Goal: Task Accomplishment & Management: Use online tool/utility

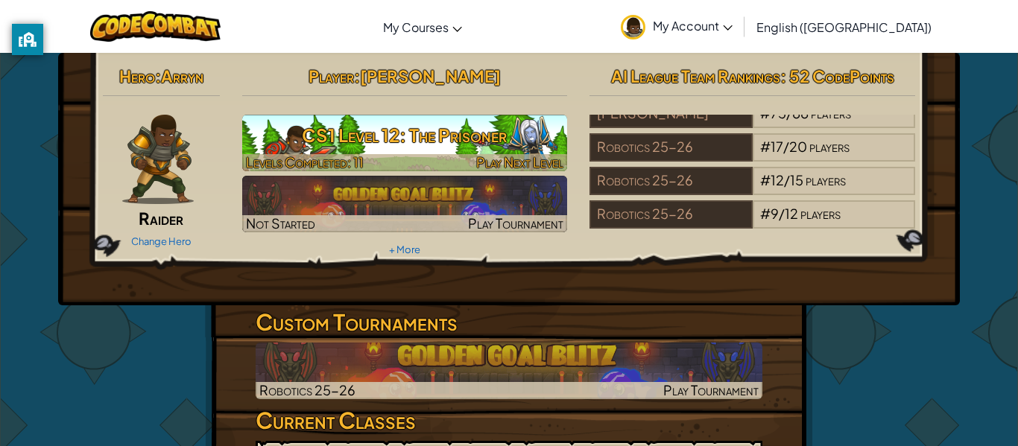
click at [352, 147] on h3 "CS1 Level 12: The Prisoner" at bounding box center [405, 136] width 326 height 34
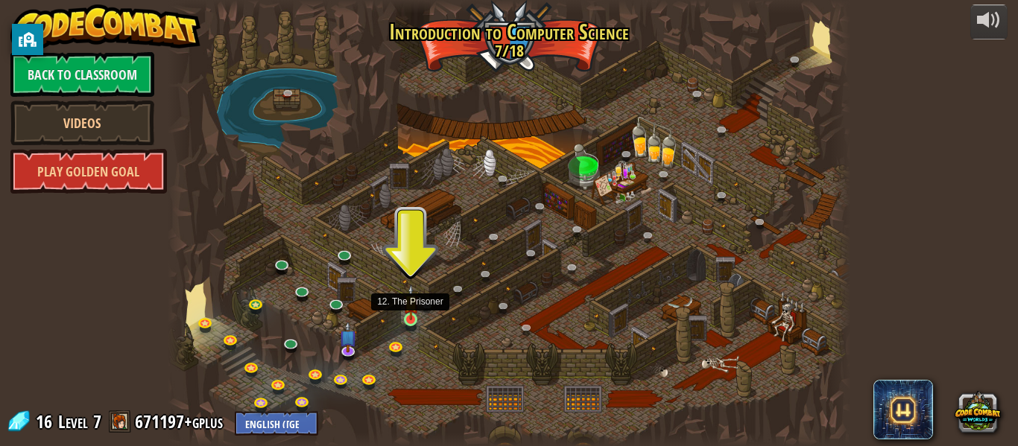
click at [411, 314] on img at bounding box center [411, 303] width 16 height 36
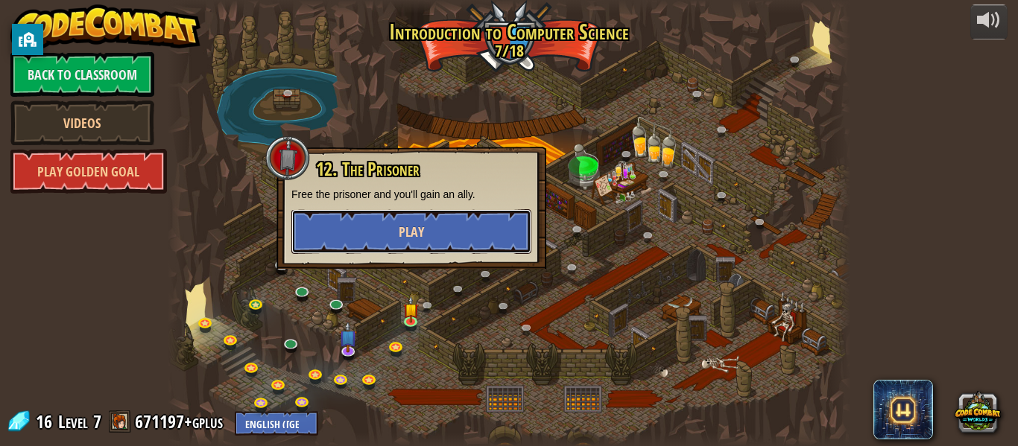
click at [389, 241] on button "Play" at bounding box center [411, 231] width 240 height 45
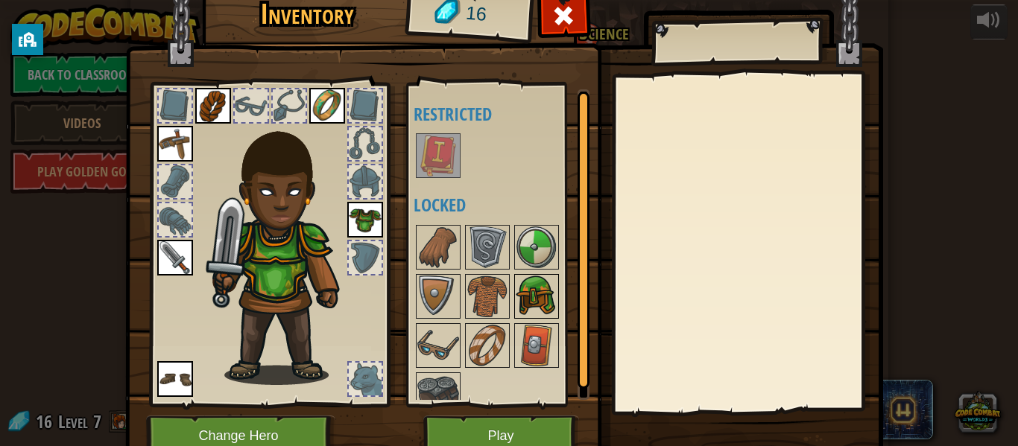
click at [519, 299] on img at bounding box center [537, 297] width 42 height 42
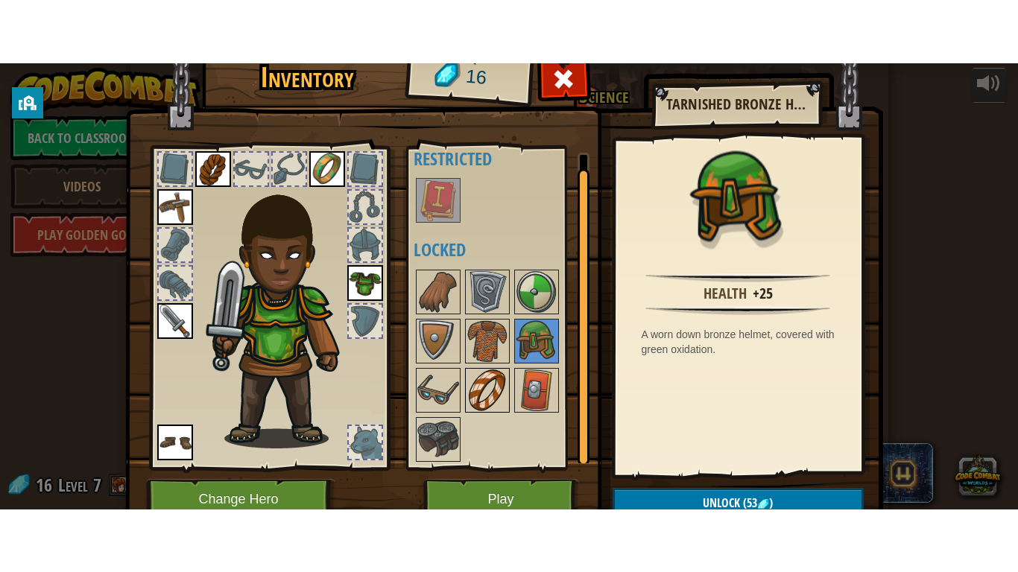
scroll to position [19, 0]
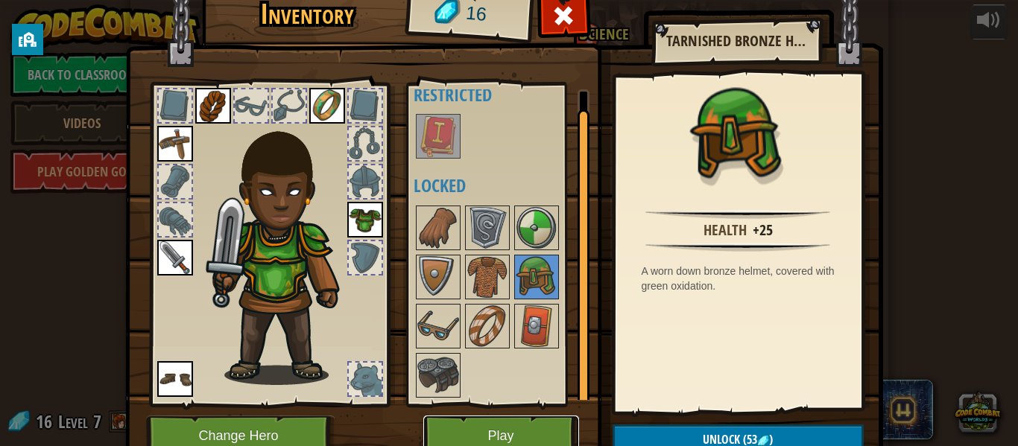
click at [514, 421] on button "Play" at bounding box center [501, 436] width 156 height 41
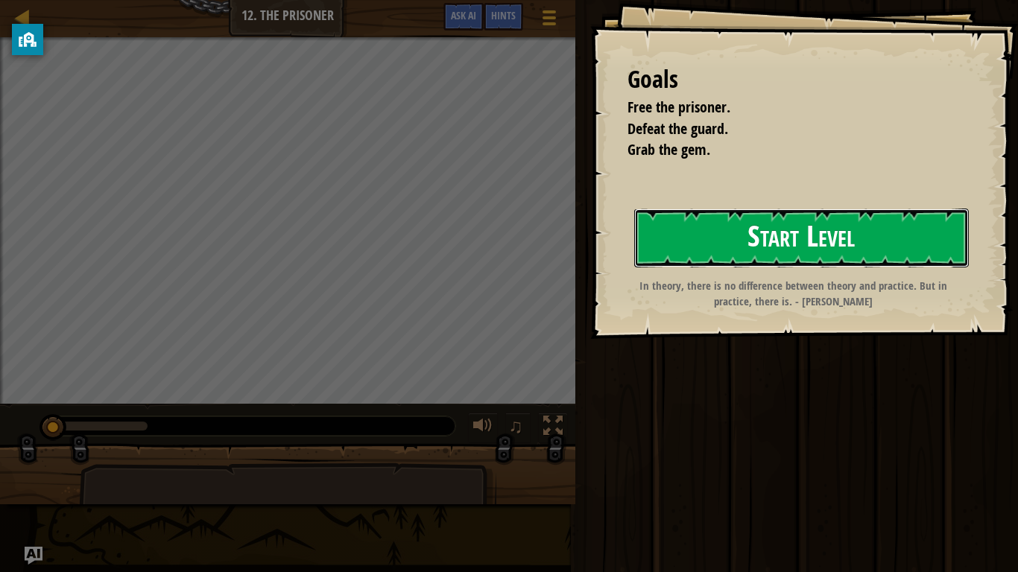
click at [803, 239] on button "Start Level" at bounding box center [801, 238] width 335 height 59
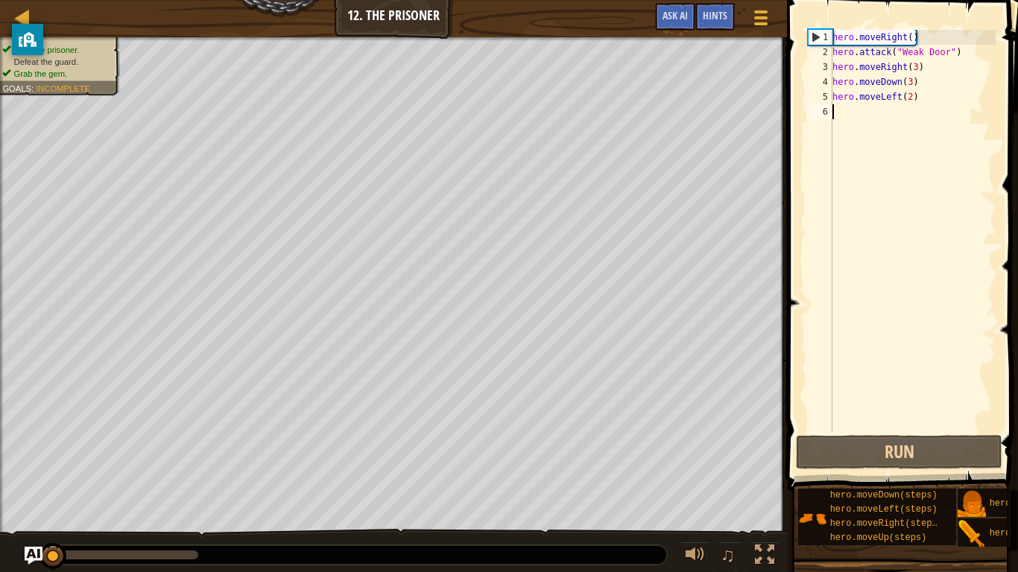
click at [900, 110] on div "hero . moveRight ( ) hero . attack ( "Weak Door" ) hero . moveRight ( 3 ) hero …" at bounding box center [913, 246] width 166 height 432
type textarea "h"
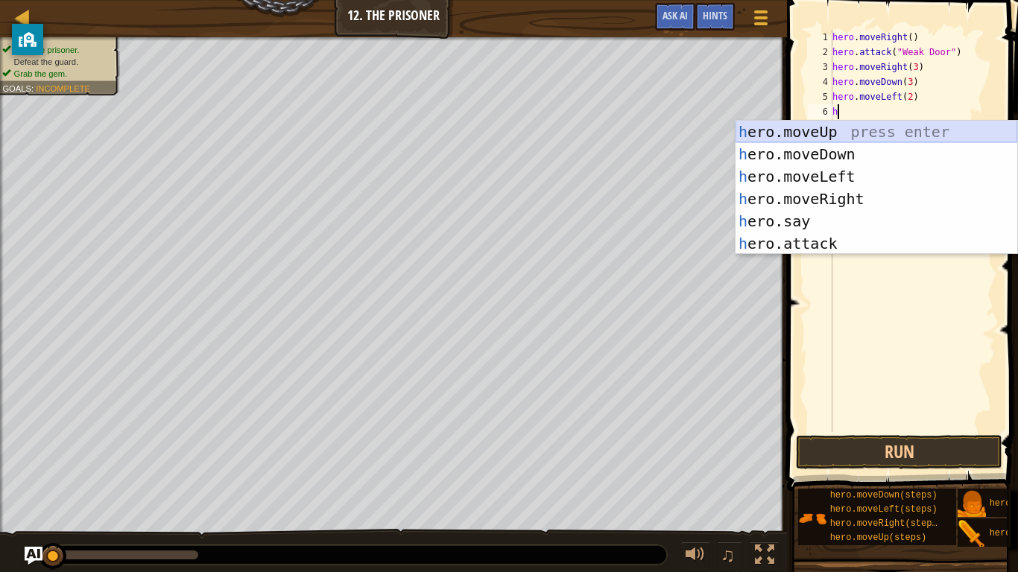
click at [858, 126] on div "h ero.moveUp press enter h ero.moveDown press enter h ero.moveLeft press enter …" at bounding box center [877, 210] width 282 height 179
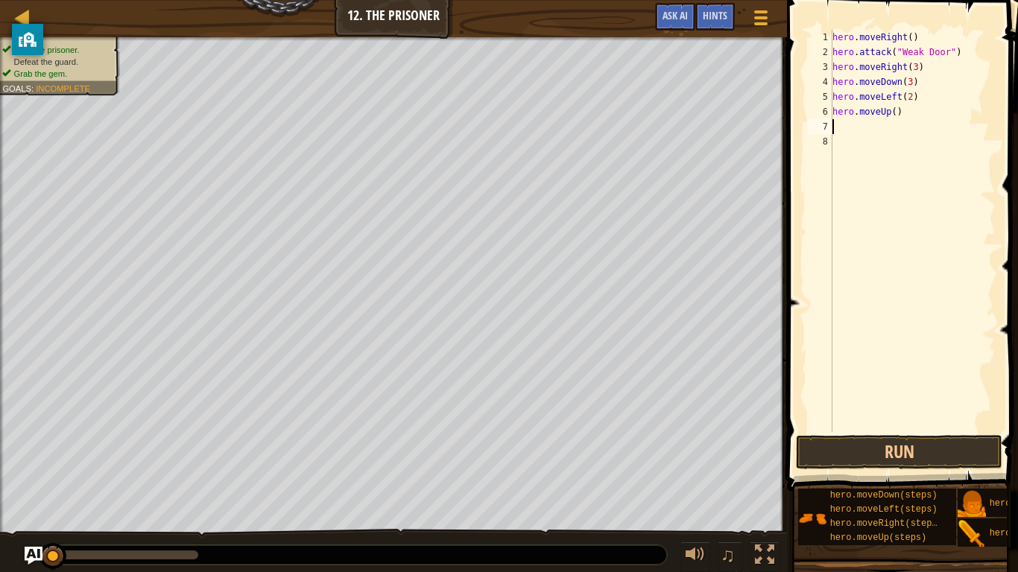
click at [858, 131] on div "hero . moveRight ( ) hero . attack ( "Weak Door" ) hero . moveRight ( 3 ) hero …" at bounding box center [913, 246] width 166 height 432
type textarea "h"
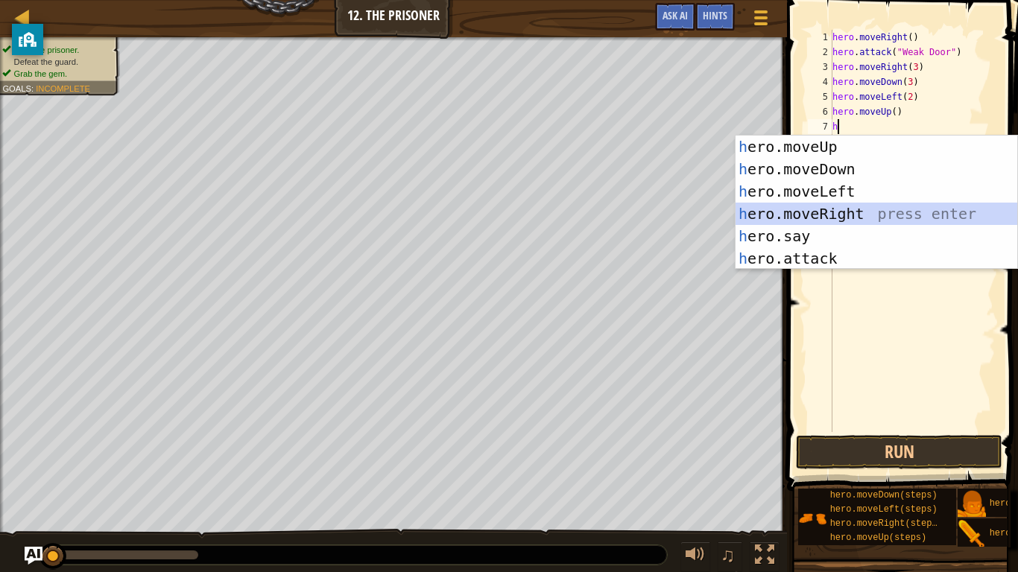
click at [853, 209] on div "h ero.moveUp press enter h ero.moveDown press enter h ero.moveLeft press enter …" at bounding box center [877, 225] width 282 height 179
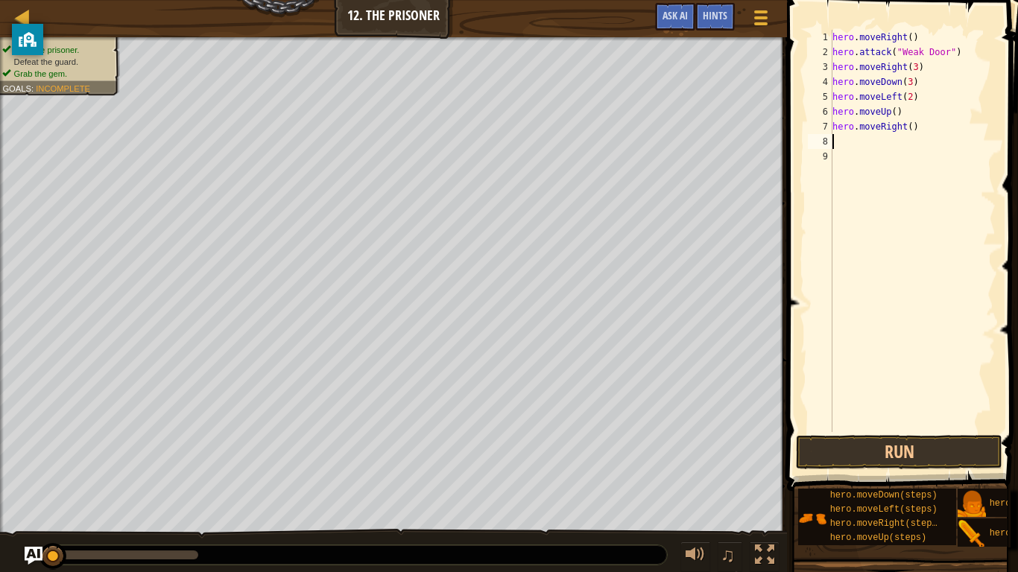
type textarea "h"
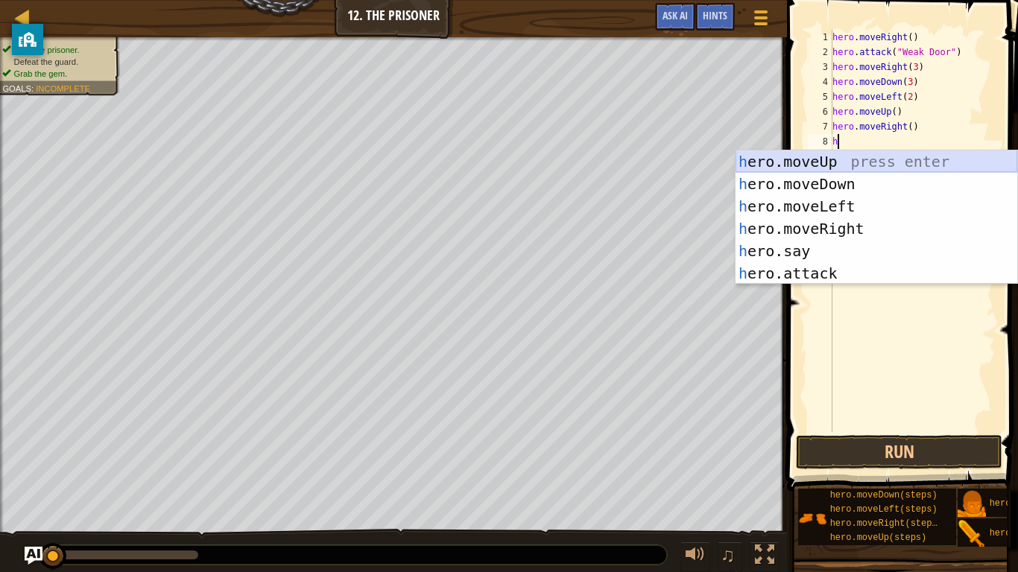
click at [871, 171] on div "h ero.moveUp press enter h ero.moveDown press enter h ero.moveLeft press enter …" at bounding box center [877, 240] width 282 height 179
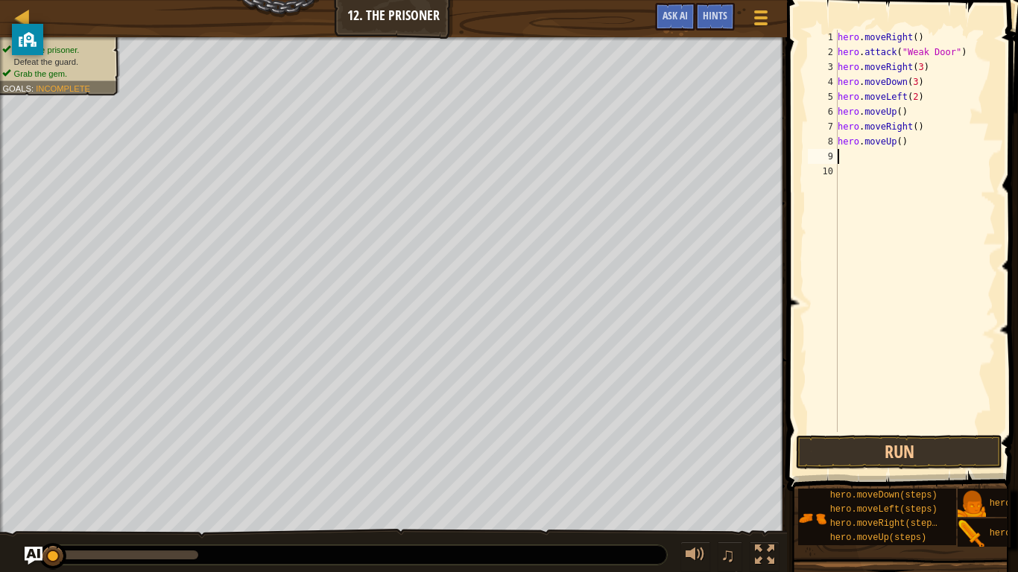
click at [900, 145] on div "hero . moveRight ( ) hero . attack ( "Weak Door" ) hero . moveRight ( 3 ) hero …" at bounding box center [915, 246] width 161 height 432
type textarea "hero.moveUp(2)"
click at [888, 169] on div "hero . moveRight ( ) hero . attack ( "Weak Door" ) hero . moveRight ( 3 ) hero …" at bounding box center [915, 246] width 161 height 432
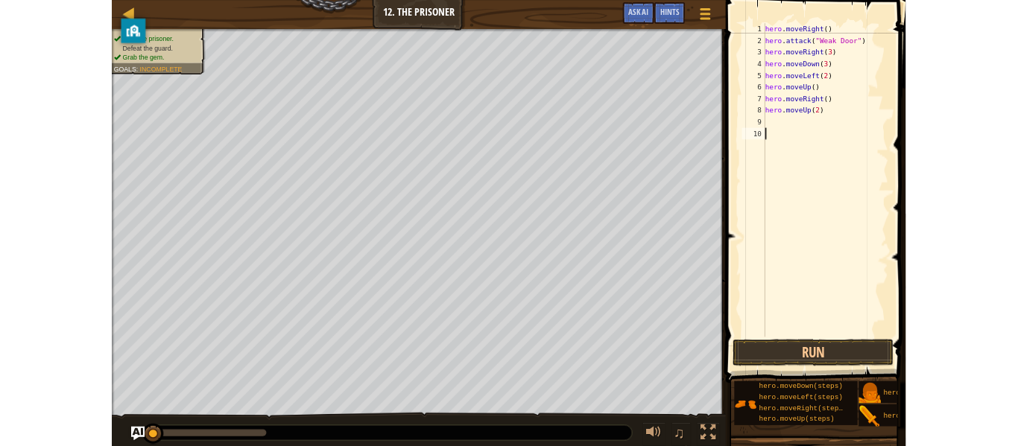
scroll to position [7, 0]
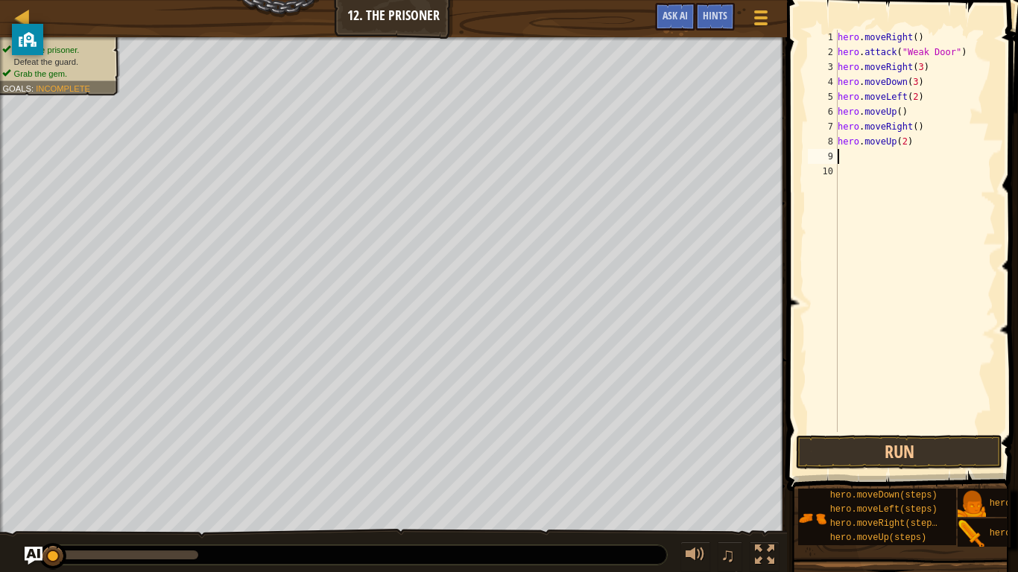
click at [884, 159] on div "hero . moveRight ( ) hero . attack ( "Weak Door" ) hero . moveRight ( 3 ) hero …" at bounding box center [915, 246] width 161 height 432
click at [910, 446] on button "Run" at bounding box center [899, 452] width 206 height 34
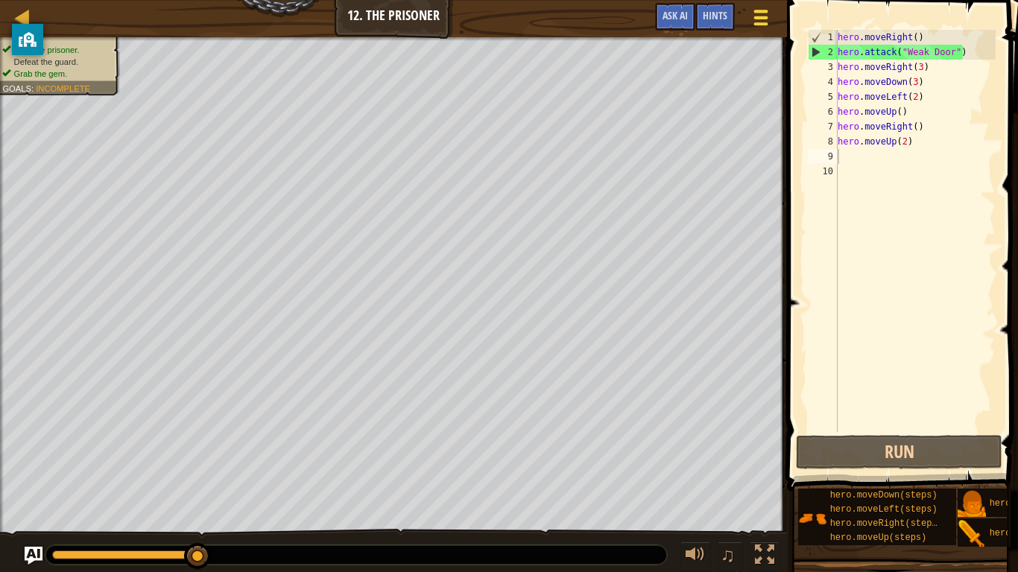
click at [751, 22] on div at bounding box center [761, 18] width 20 height 22
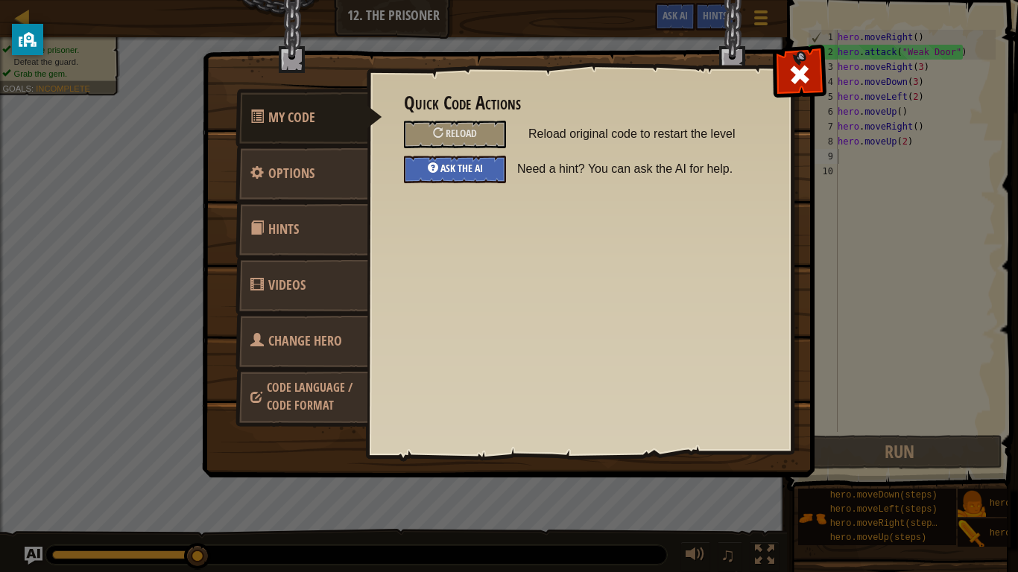
click at [443, 175] on div "Ask the AI" at bounding box center [455, 170] width 102 height 28
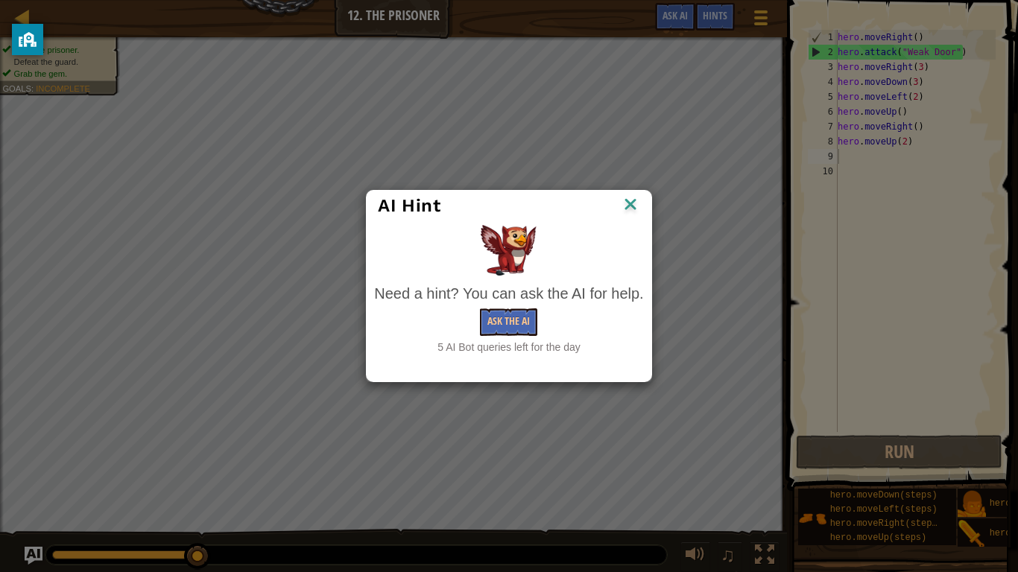
click at [632, 212] on img at bounding box center [630, 206] width 19 height 22
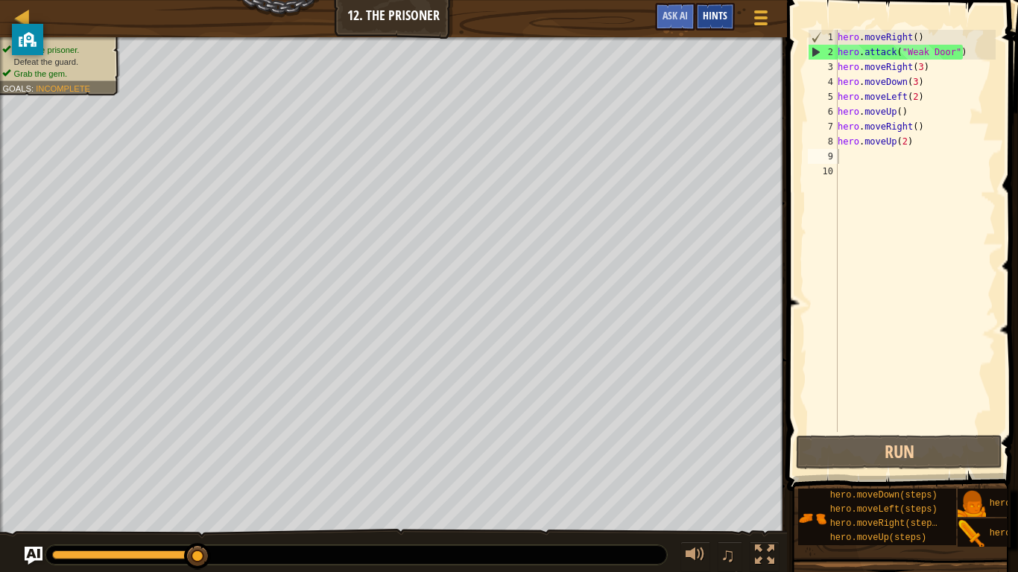
click at [730, 19] on div "Hints" at bounding box center [715, 17] width 40 height 28
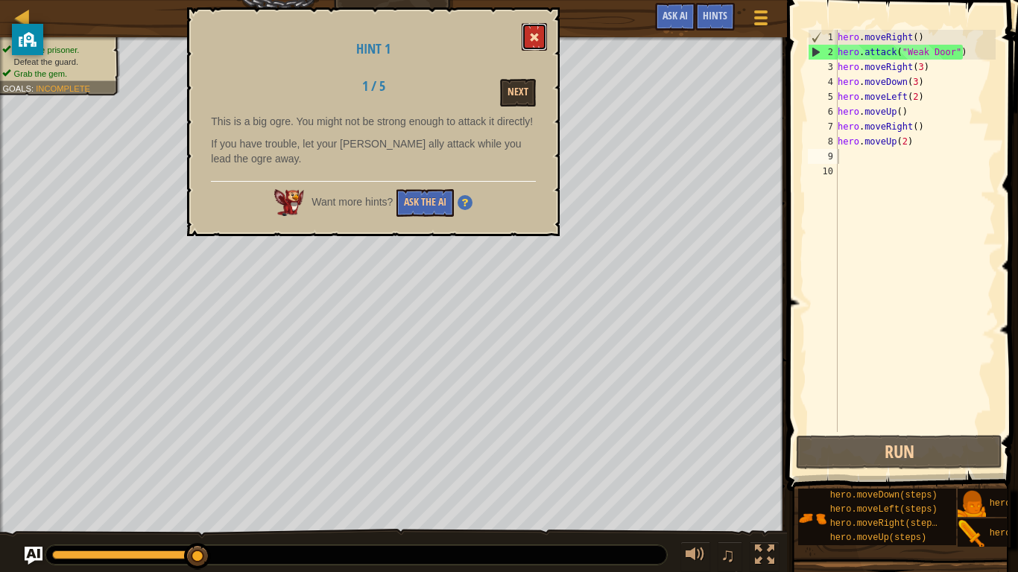
click at [539, 32] on span at bounding box center [534, 37] width 10 height 10
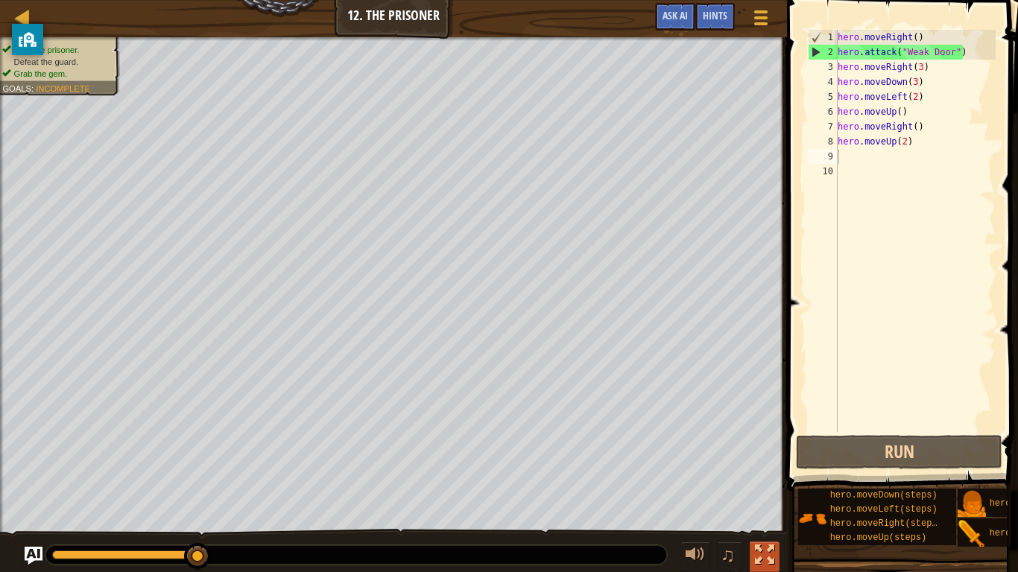
click at [752, 446] on button at bounding box center [765, 557] width 30 height 31
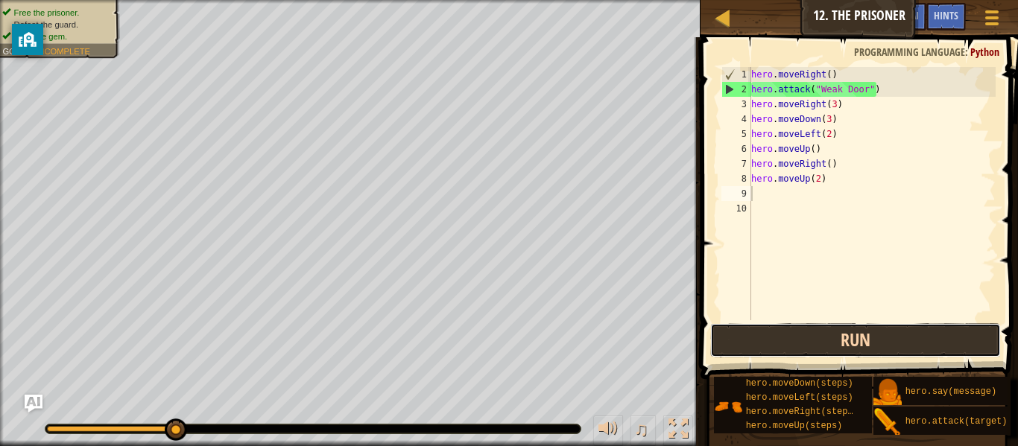
click at [768, 345] on button "Run" at bounding box center [855, 340] width 291 height 34
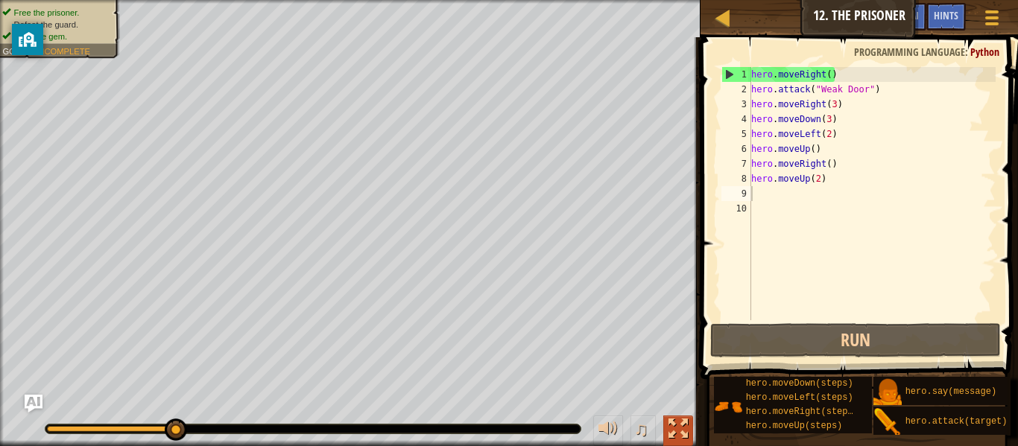
click at [675, 433] on div at bounding box center [678, 429] width 19 height 19
click at [985, 20] on div at bounding box center [992, 18] width 20 height 22
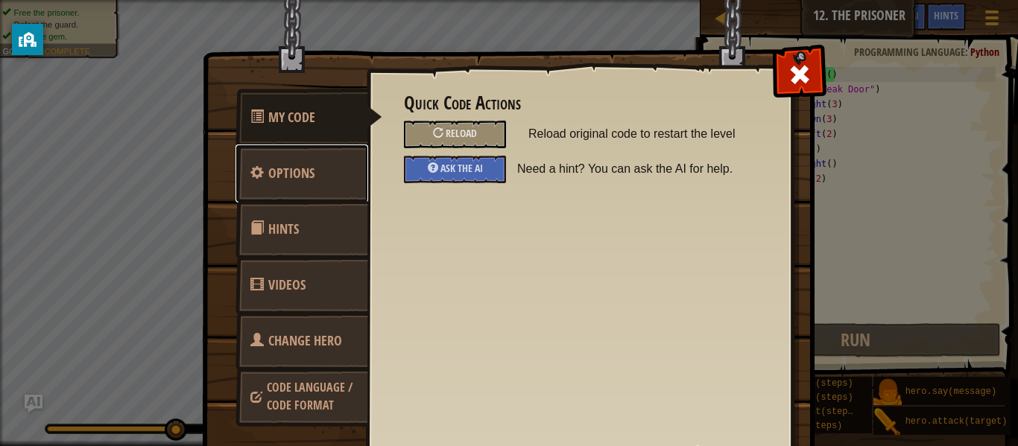
click at [298, 165] on span "Options" at bounding box center [291, 173] width 46 height 19
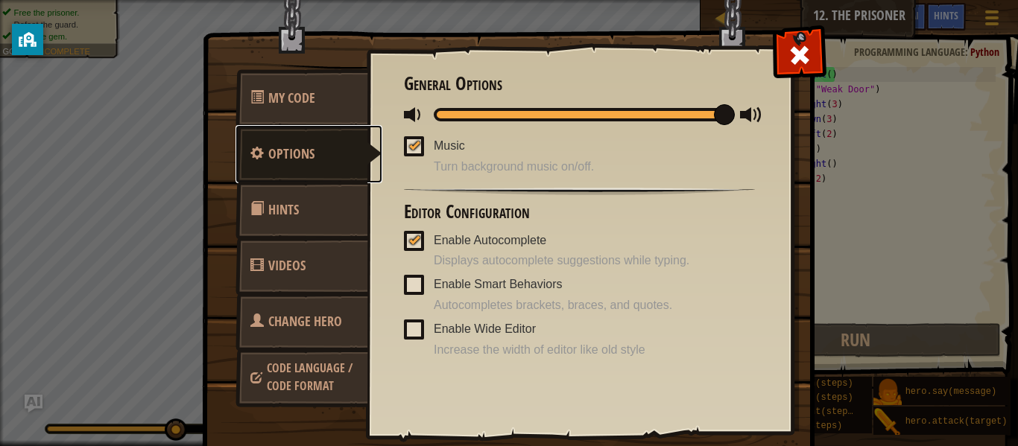
scroll to position [31, 0]
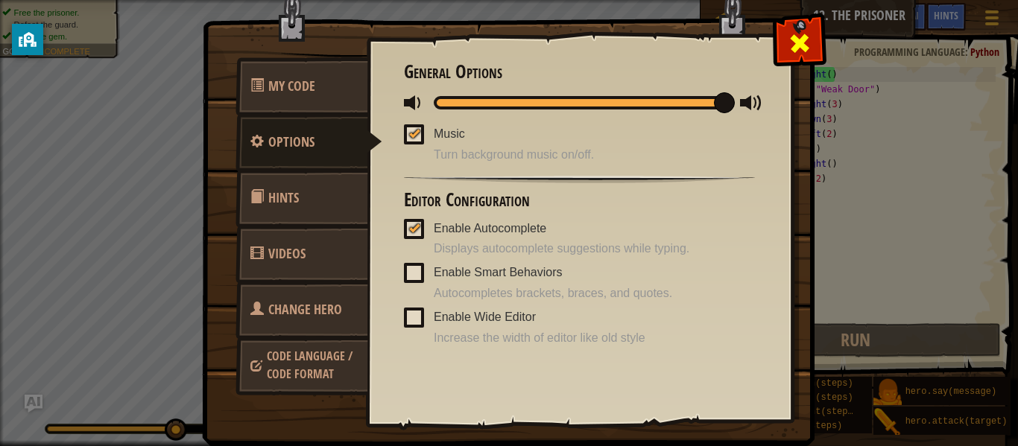
click at [777, 48] on div at bounding box center [799, 39] width 47 height 47
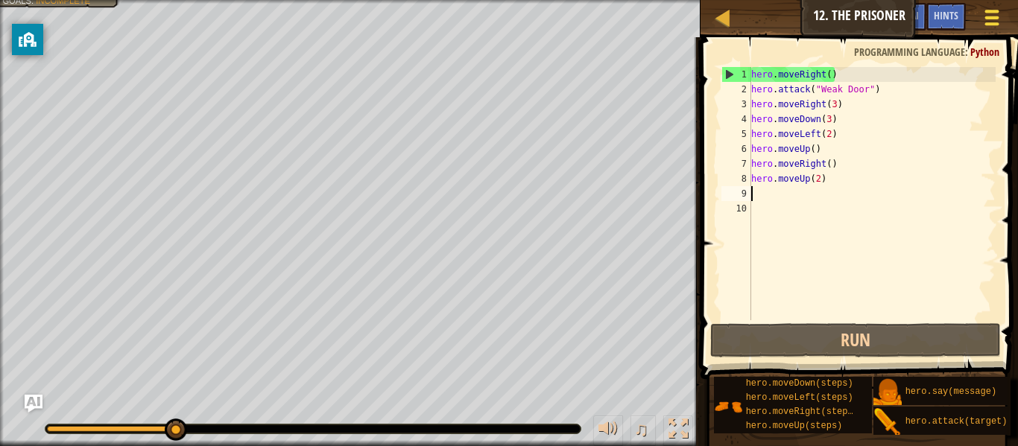
click at [992, 31] on button "Game Menu" at bounding box center [993, 20] width 40 height 37
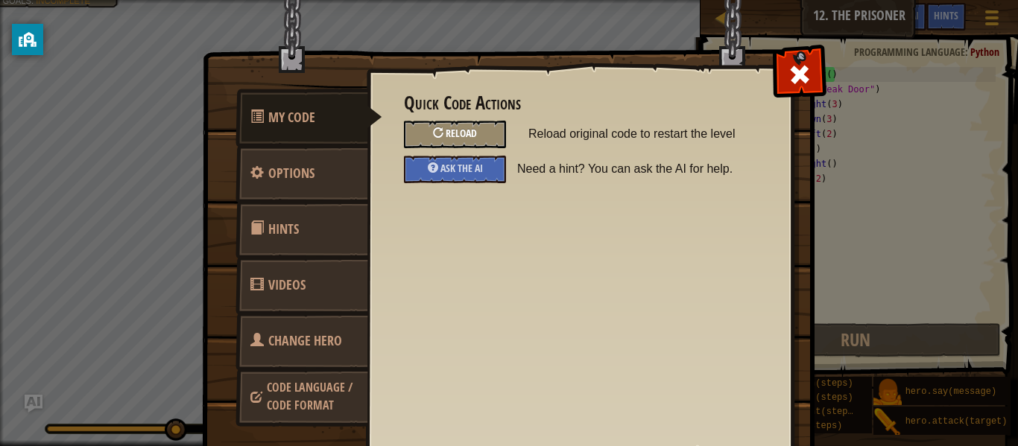
click at [458, 130] on span "Reload" at bounding box center [461, 133] width 31 height 14
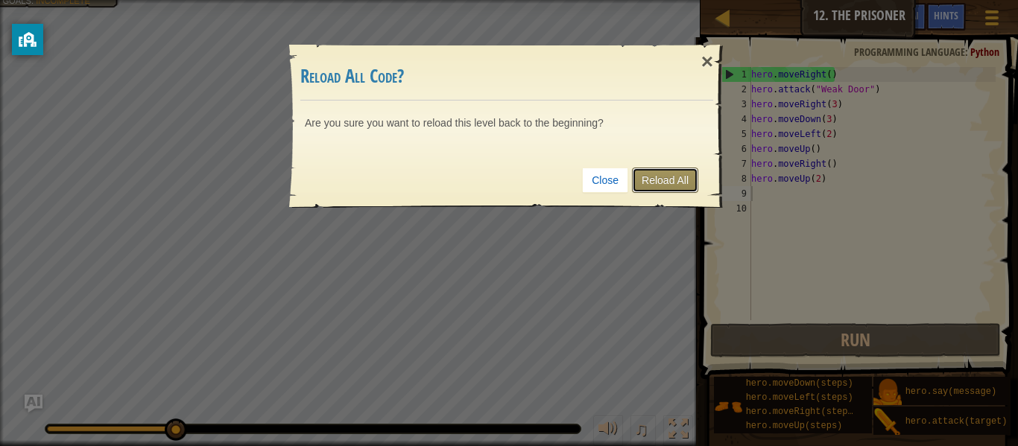
click at [659, 184] on link "Reload All" at bounding box center [665, 180] width 66 height 25
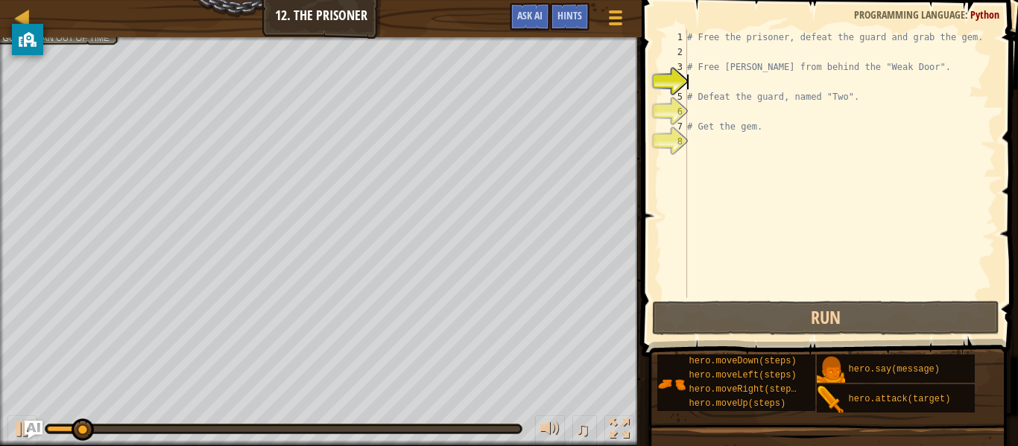
click at [713, 83] on div "# Free the prisoner, defeat the guard and grab the gem. # Free [PERSON_NAME] fr…" at bounding box center [840, 179] width 312 height 298
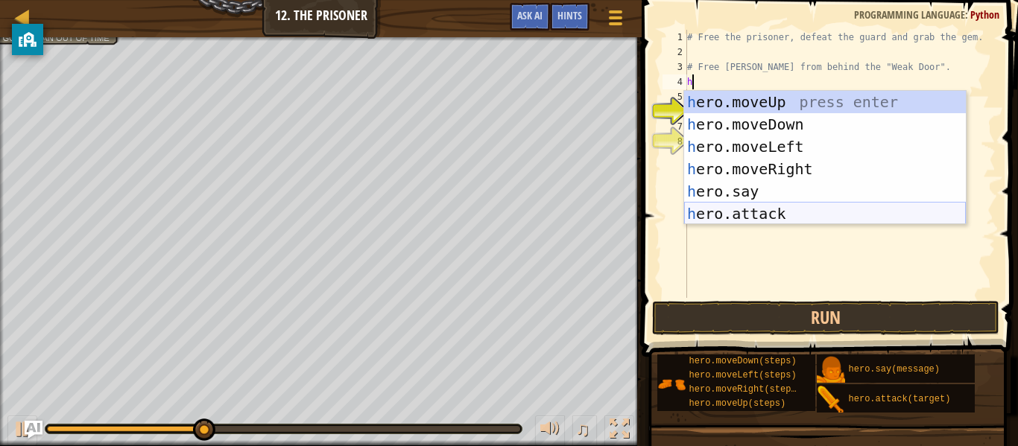
click at [710, 213] on div "h ero.moveUp press enter h ero.moveDown press enter h ero.moveLeft press enter …" at bounding box center [825, 180] width 282 height 179
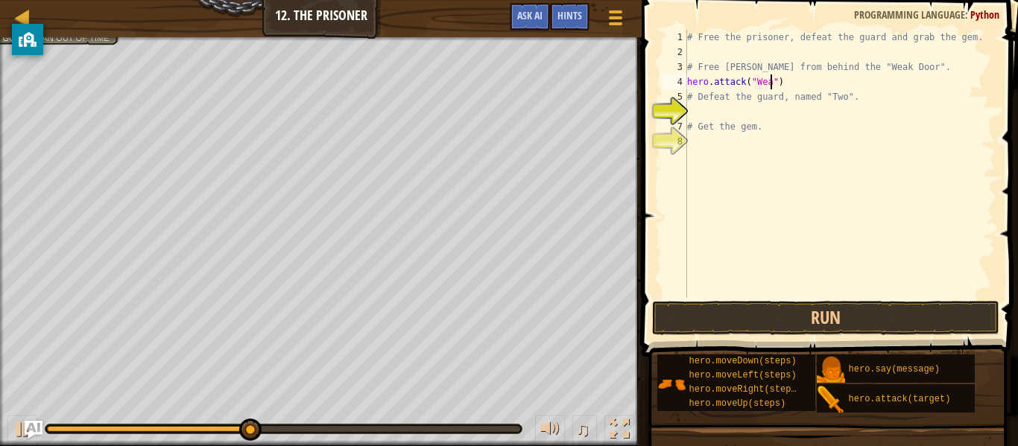
scroll to position [7, 13]
type textarea "hero.attack("Weak Door")"
click at [767, 104] on div "# Free the prisoner, defeat the guard and grab the gem. # Free [PERSON_NAME] fr…" at bounding box center [840, 179] width 312 height 298
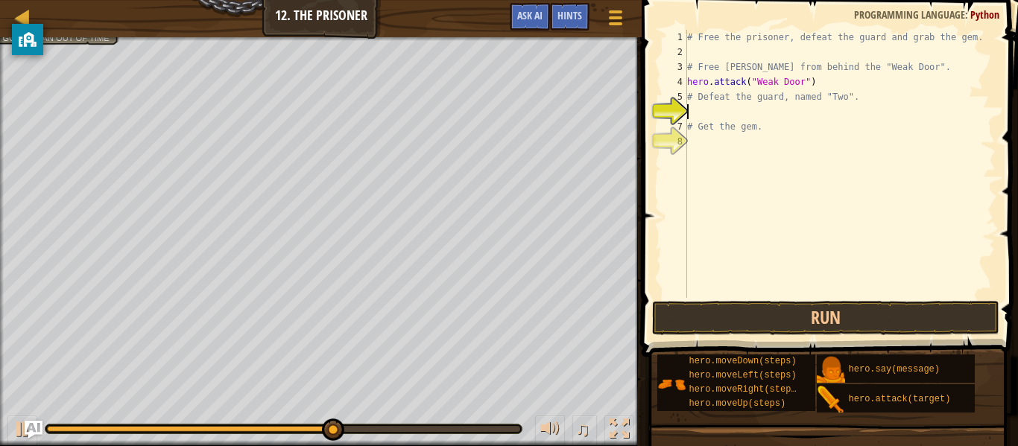
type textarea "h"
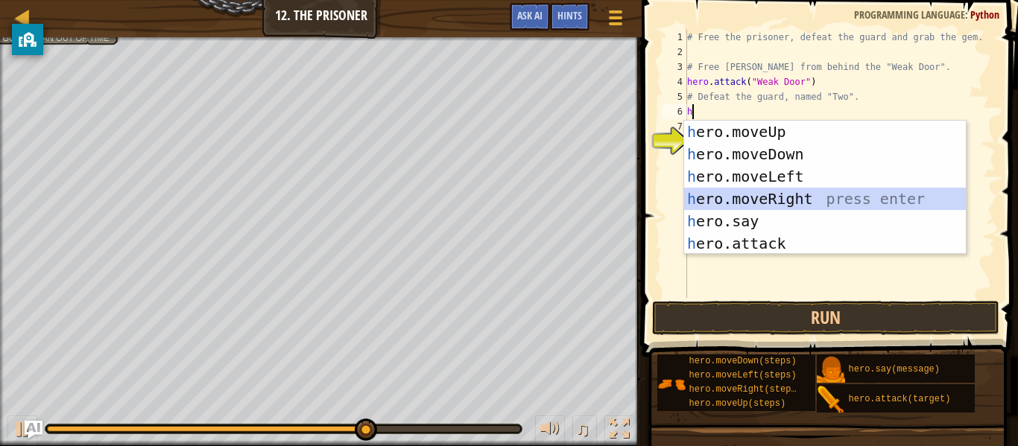
click at [830, 198] on div "h ero.moveUp press enter h ero.moveDown press enter h ero.moveLeft press enter …" at bounding box center [825, 210] width 282 height 179
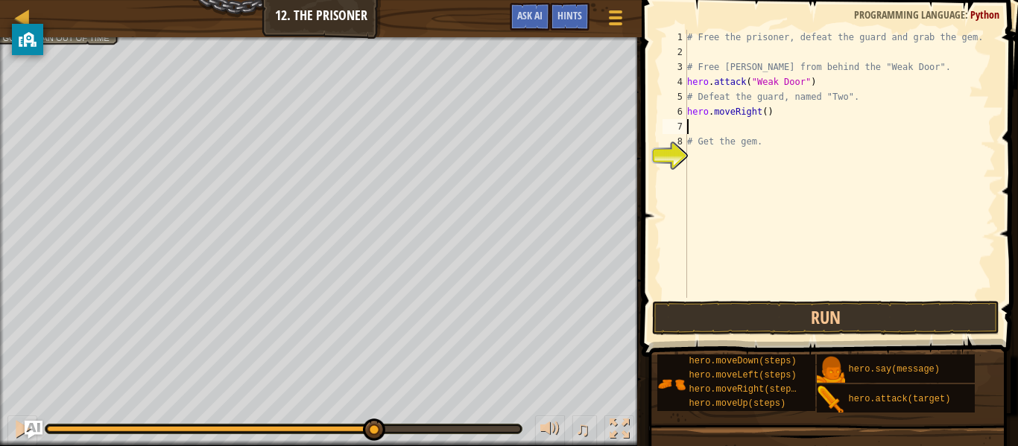
click at [763, 121] on div "# Free the prisoner, defeat the guard and grab the gem. # Free [PERSON_NAME] fr…" at bounding box center [840, 179] width 312 height 298
click at [768, 119] on div "# Free the prisoner, defeat the guard and grab the gem. # Free [PERSON_NAME] fr…" at bounding box center [840, 179] width 312 height 298
click at [768, 116] on div "# Free the prisoner, defeat the guard and grab the gem. # Free [PERSON_NAME] fr…" at bounding box center [840, 179] width 312 height 298
type textarea "hero.moveRight(5)"
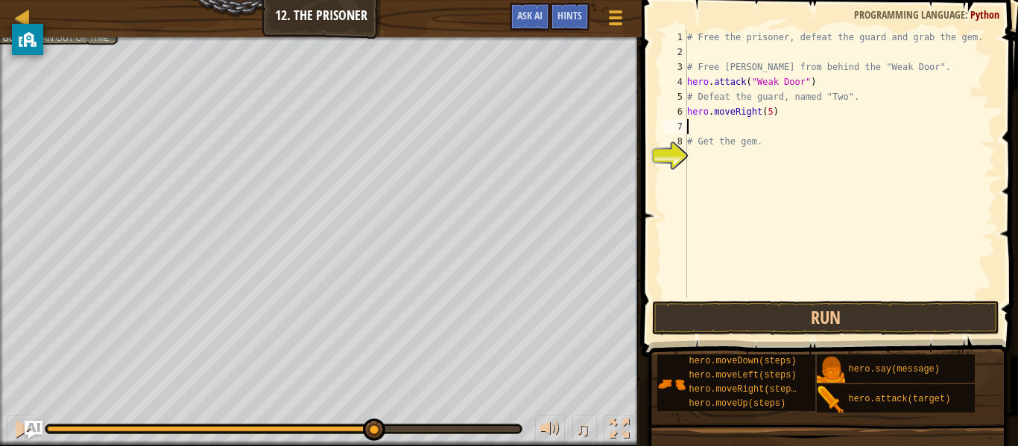
click at [745, 131] on div "# Free the prisoner, defeat the guard and grab the gem. # Free [PERSON_NAME] fr…" at bounding box center [840, 179] width 312 height 298
type textarea "hero.moveRight(5)"
click at [751, 142] on div "# Free the prisoner, defeat the guard and grab the gem. # Free [PERSON_NAME] fr…" at bounding box center [840, 179] width 312 height 298
type textarea "h"
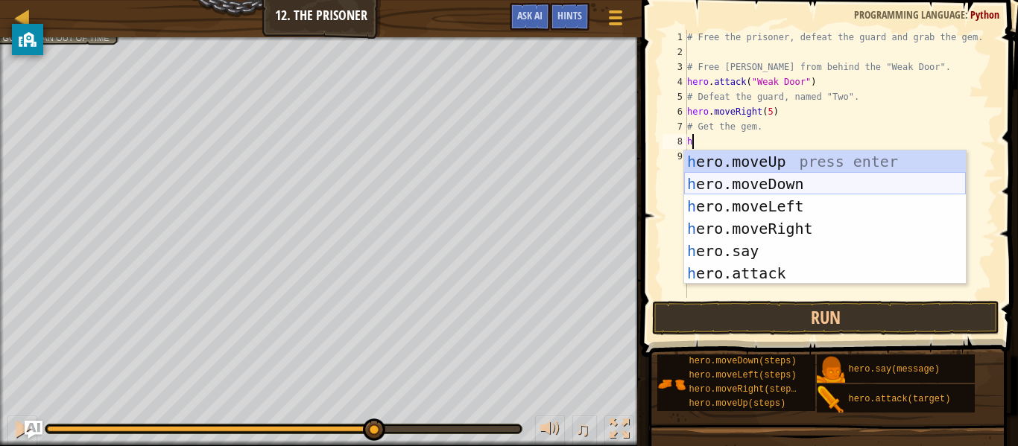
click at [859, 191] on div "h ero.moveUp press enter h ero.moveDown press enter h ero.moveLeft press enter …" at bounding box center [825, 240] width 282 height 179
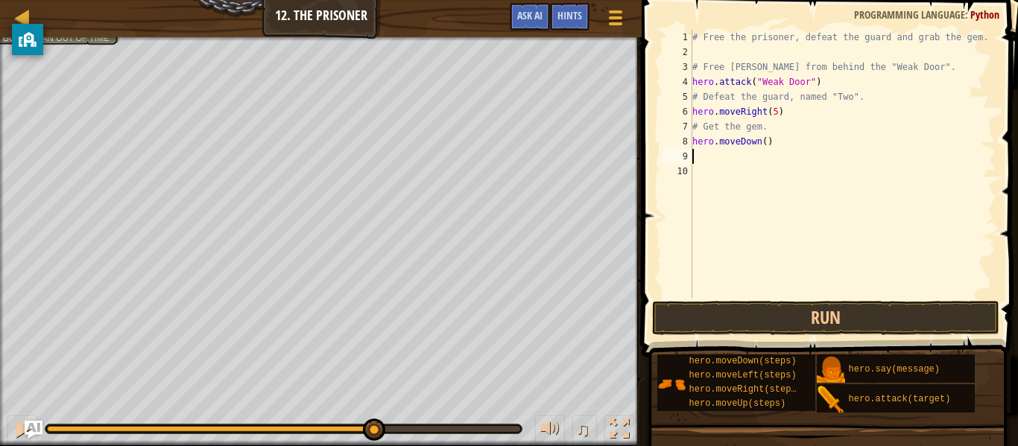
click at [765, 144] on div "# Free the prisoner, defeat the guard and grab the gem. # Free [PERSON_NAME] fr…" at bounding box center [842, 179] width 306 height 298
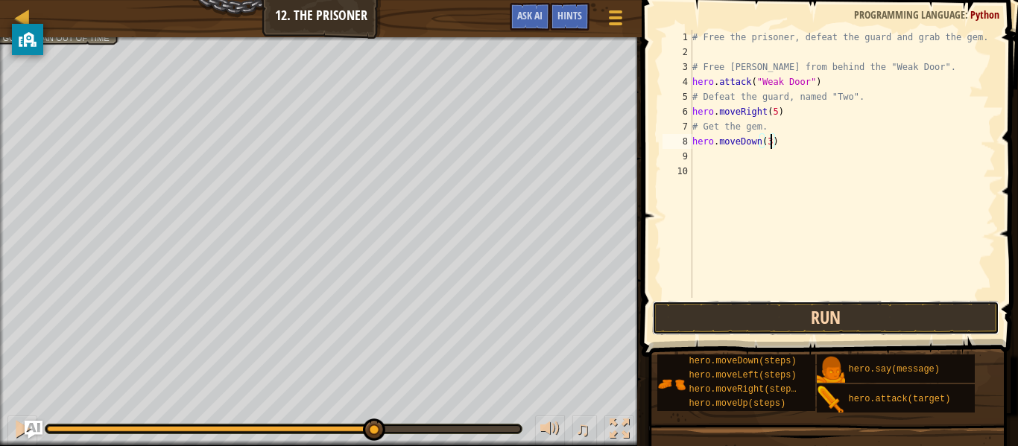
click at [760, 308] on button "Run" at bounding box center [825, 318] width 347 height 34
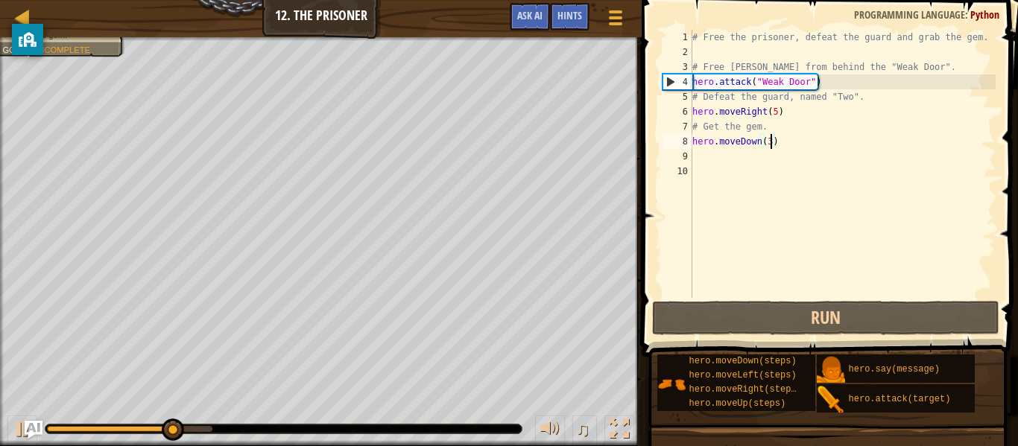
click at [778, 113] on div "# Free the prisoner, defeat the guard and grab the gem. # Free [PERSON_NAME] fr…" at bounding box center [842, 179] width 306 height 298
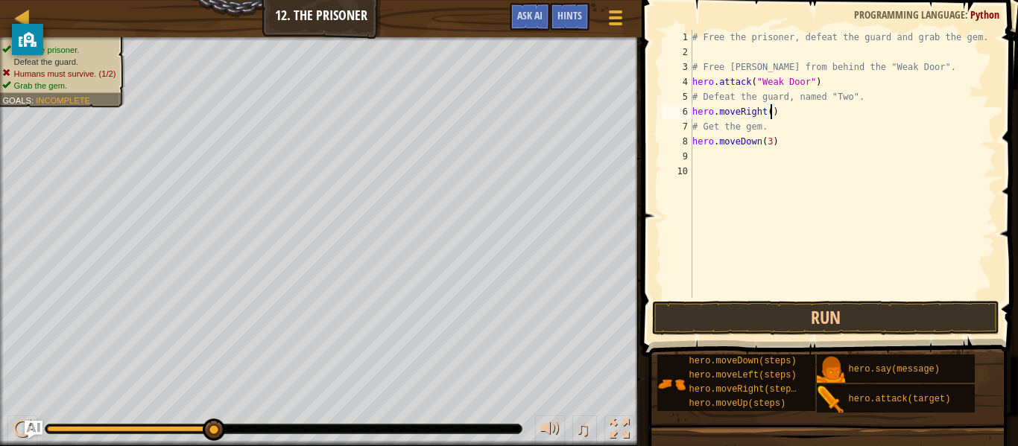
scroll to position [7, 12]
click at [769, 322] on button "Run" at bounding box center [825, 318] width 347 height 34
type textarea "hero.moveRight(3)"
click at [845, 324] on button "Run" at bounding box center [825, 318] width 347 height 34
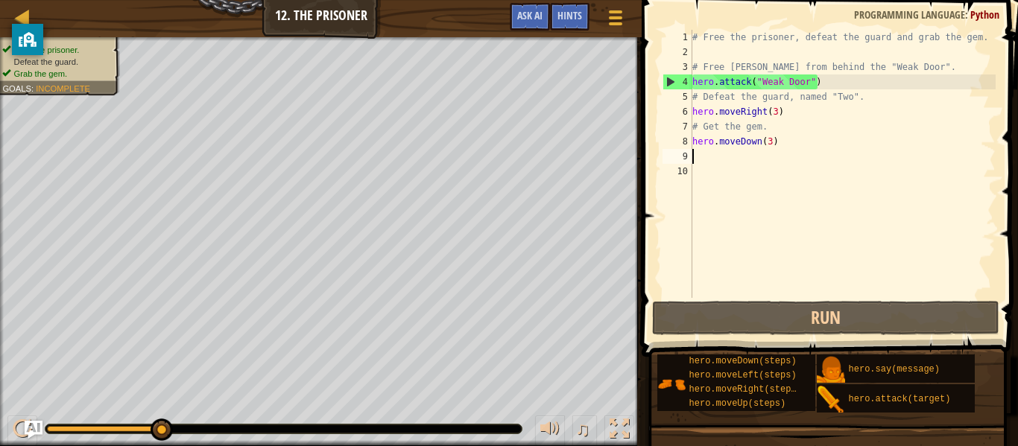
click at [783, 163] on div "# Free the prisoner, defeat the guard and grab the gem. # Free [PERSON_NAME] fr…" at bounding box center [842, 179] width 306 height 298
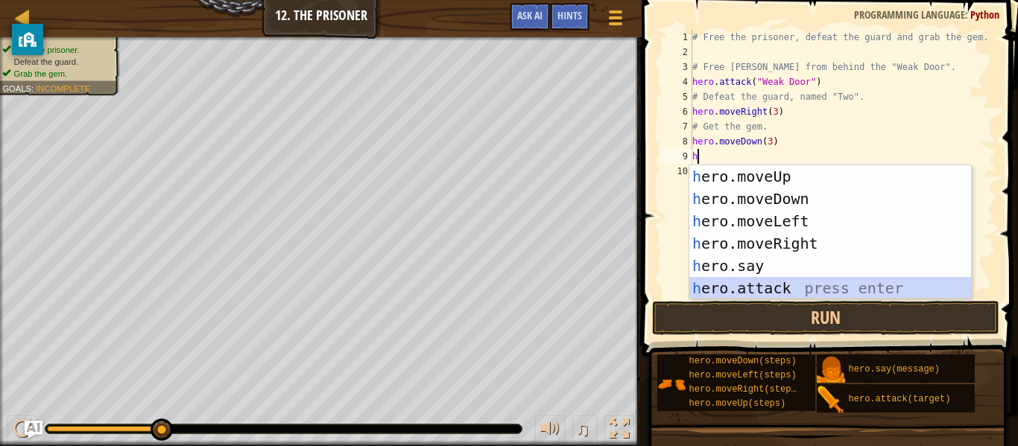
click at [783, 284] on div "h ero.moveUp press enter h ero.moveDown press enter h ero.moveLeft press enter …" at bounding box center [830, 254] width 282 height 179
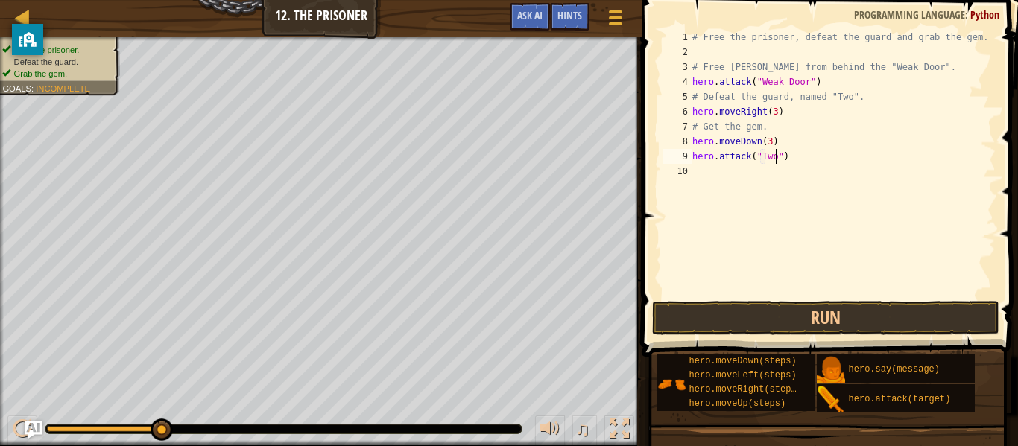
scroll to position [7, 13]
click at [821, 332] on button "Run" at bounding box center [825, 318] width 347 height 34
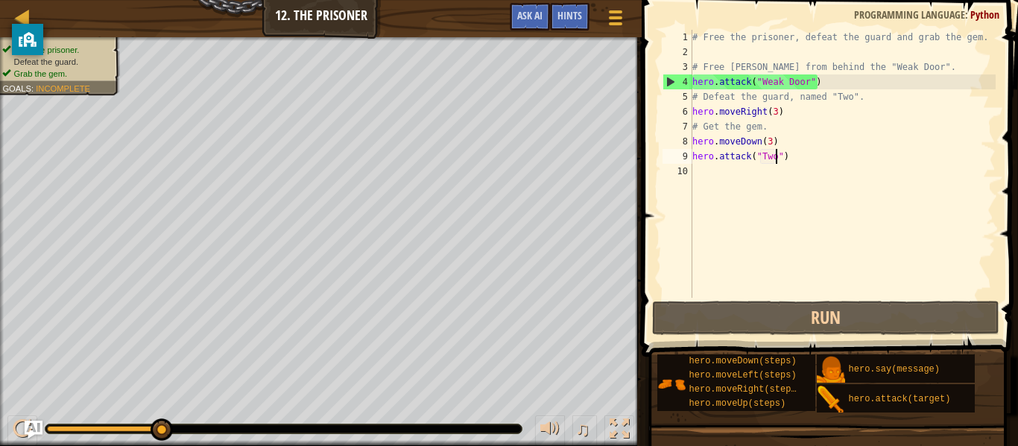
click at [797, 145] on div "# Free the prisoner, defeat the guard and grab the gem. # Free [PERSON_NAME] fr…" at bounding box center [842, 179] width 306 height 298
drag, startPoint x: 799, startPoint y: 162, endPoint x: 695, endPoint y: 154, distance: 104.7
click at [696, 155] on div "# Free the prisoner, defeat the guard and grab the gem. # Free [PERSON_NAME] fr…" at bounding box center [842, 179] width 306 height 298
click at [688, 158] on div "hero.attack("Two") 1 2 3 4 5 6 7 8 9 10 # Free the prisoner, defeat the guard a…" at bounding box center [828, 164] width 336 height 268
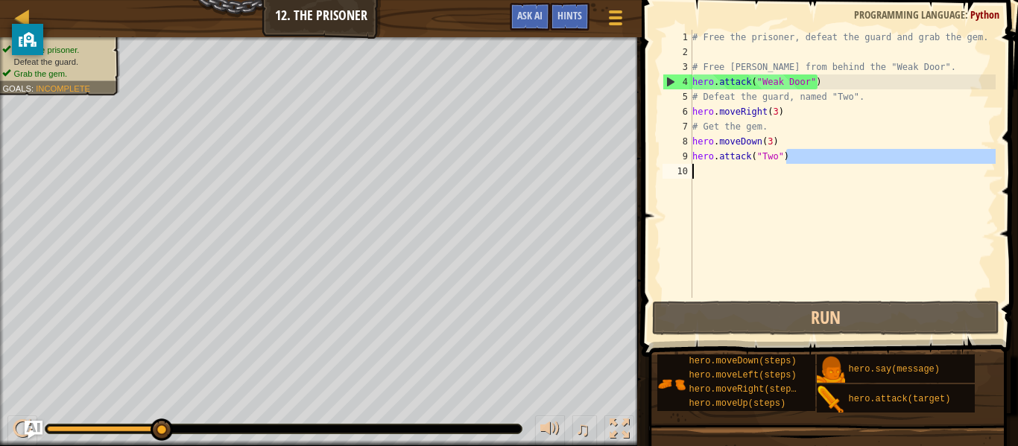
drag, startPoint x: 815, startPoint y: 162, endPoint x: 853, endPoint y: 170, distance: 39.5
click at [853, 170] on div "# Free the prisoner, defeat the guard and grab the gem. # Free [PERSON_NAME] fr…" at bounding box center [842, 179] width 306 height 298
type textarea "hero.attack("Two")"
click at [847, 166] on div "# Free the prisoner, defeat the guard and grab the gem. # Free [PERSON_NAME] fr…" at bounding box center [842, 164] width 306 height 268
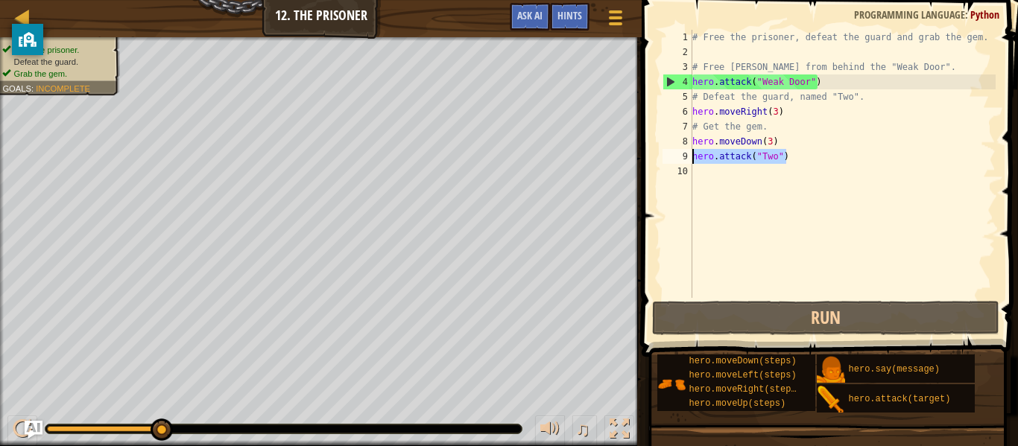
drag, startPoint x: 797, startPoint y: 153, endPoint x: 694, endPoint y: 154, distance: 102.9
click at [694, 154] on div "# Free the prisoner, defeat the guard and grab the gem. # Free [PERSON_NAME] fr…" at bounding box center [842, 179] width 306 height 298
type textarea "h"
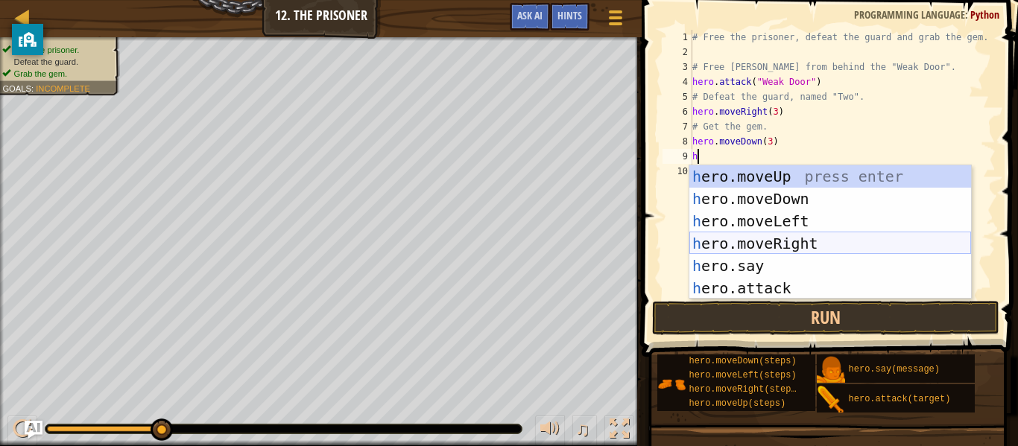
click at [762, 233] on div "h ero.moveUp press enter h ero.moveDown press enter h ero.moveLeft press enter …" at bounding box center [830, 254] width 282 height 179
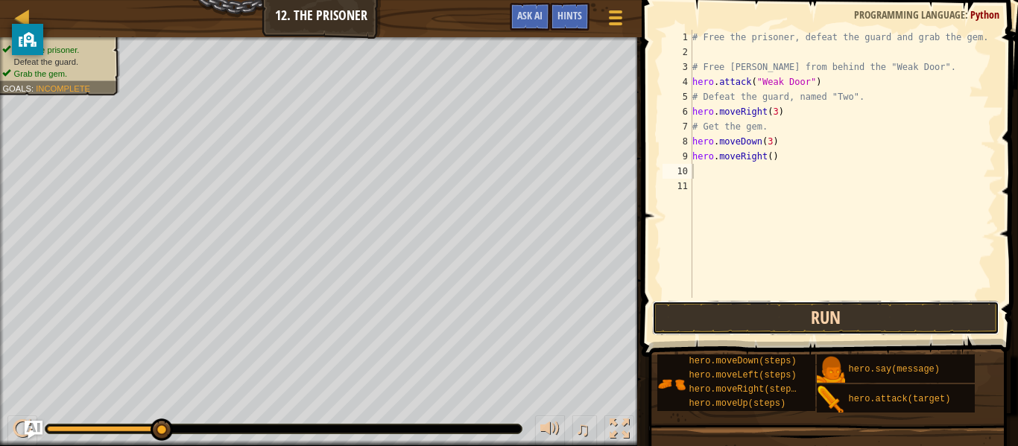
click at [838, 312] on button "Run" at bounding box center [825, 318] width 347 height 34
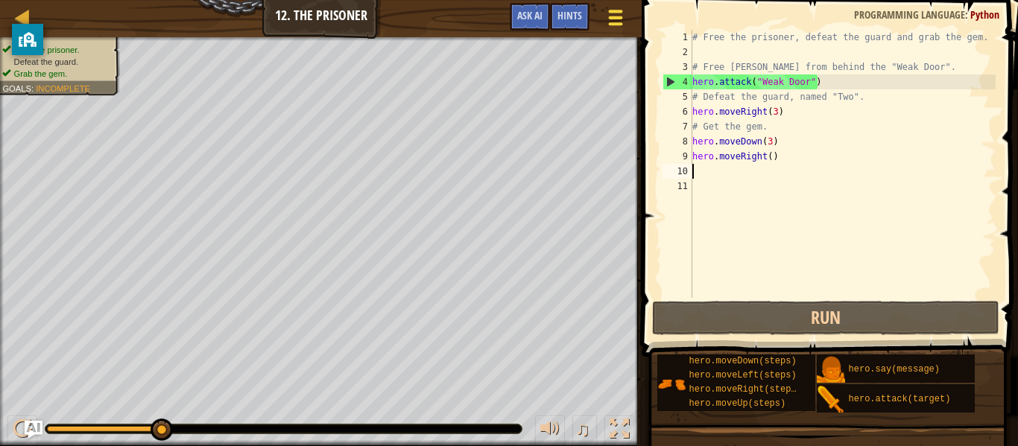
click at [622, 15] on div at bounding box center [616, 18] width 20 height 22
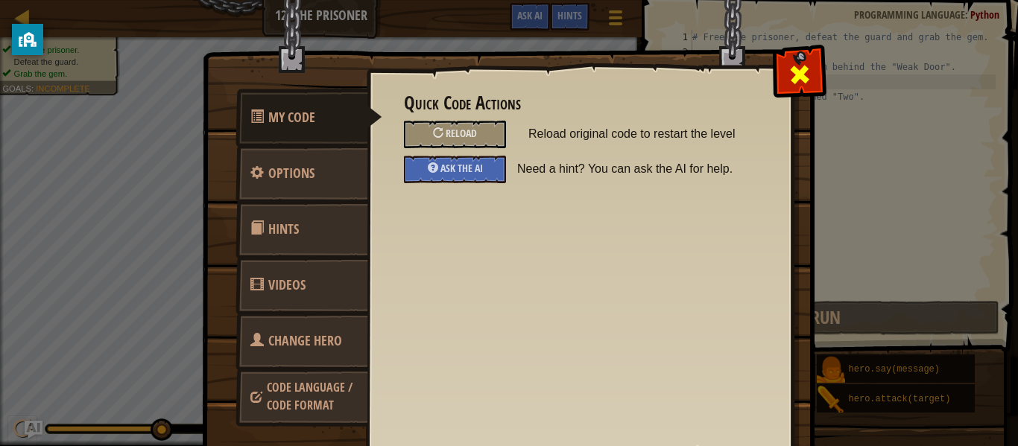
click at [815, 69] on div at bounding box center [799, 71] width 47 height 47
